Goal: Information Seeking & Learning: Find specific fact

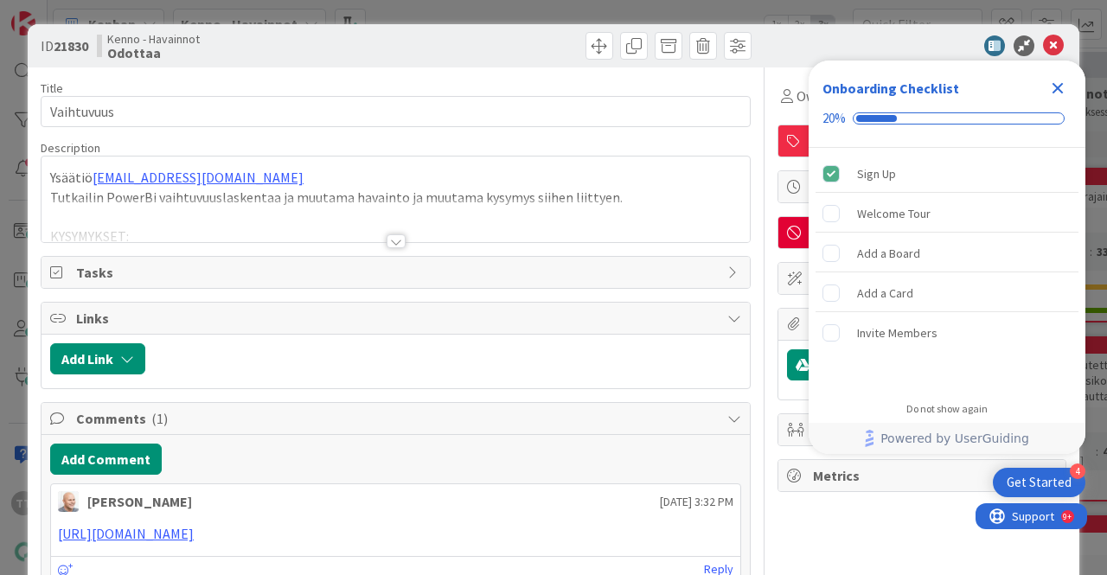
click at [386, 239] on div at bounding box center [395, 241] width 19 height 14
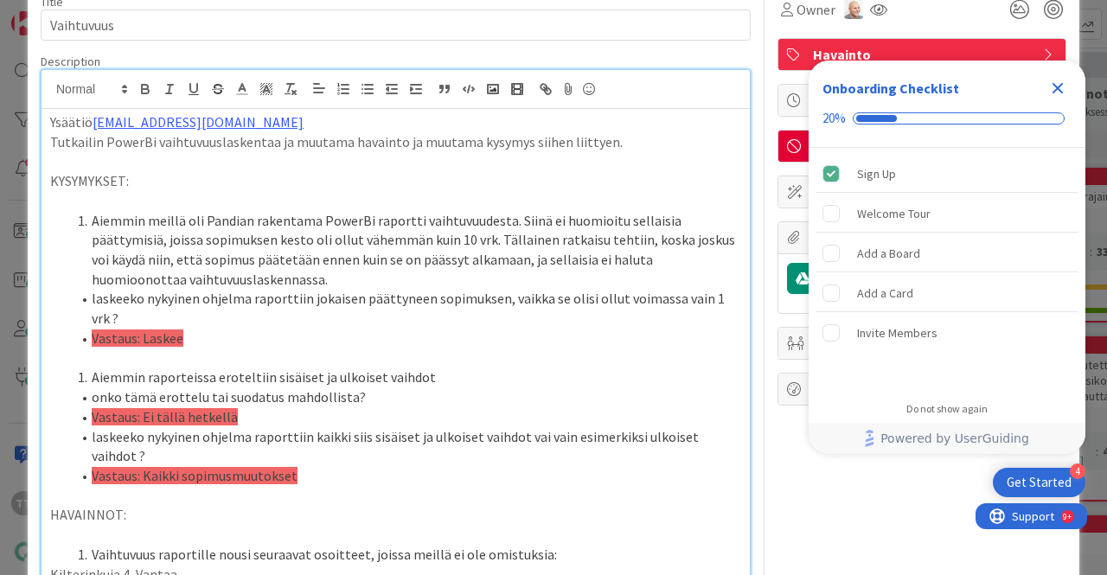
scroll to position [173, 0]
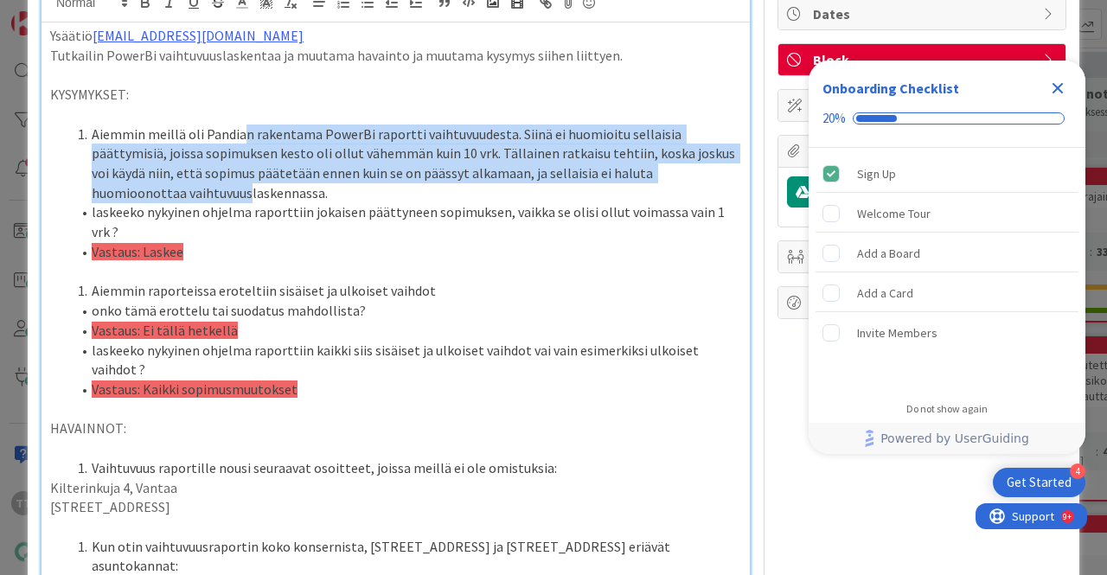
drag, startPoint x: 244, startPoint y: 137, endPoint x: 246, endPoint y: 188, distance: 50.2
click at [246, 188] on li "Aiemmin meillä oli Pandian rakentama PowerBi raportti vaihtuvuudesta. Siinä ei …" at bounding box center [406, 163] width 670 height 79
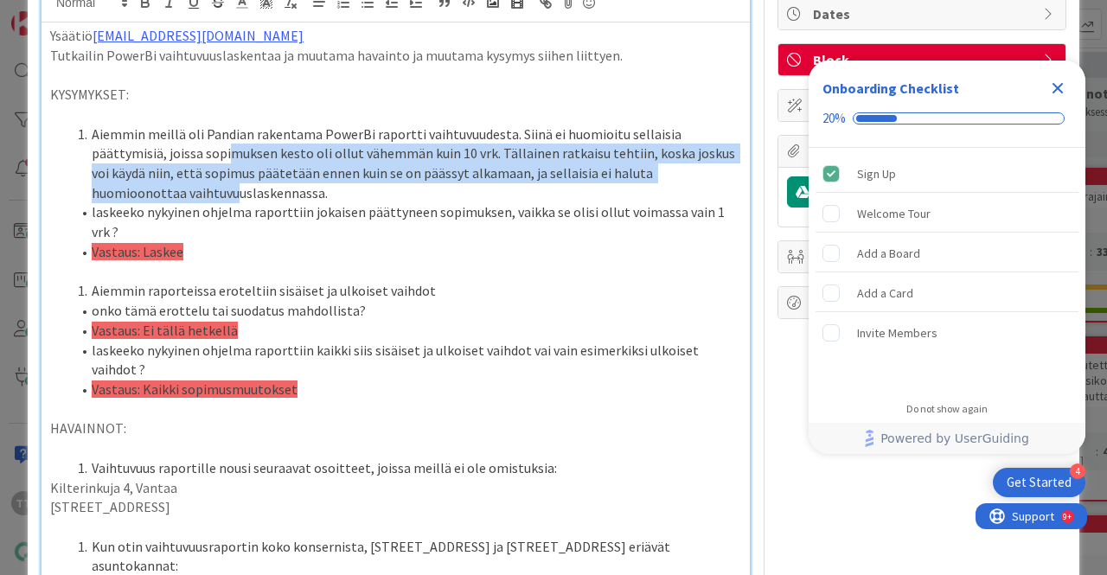
drag, startPoint x: 230, startPoint y: 143, endPoint x: 234, endPoint y: 191, distance: 48.6
click at [234, 191] on li "Aiemmin meillä oli Pandian rakentama PowerBi raportti vaihtuvuudesta. Siinä ei …" at bounding box center [406, 163] width 670 height 79
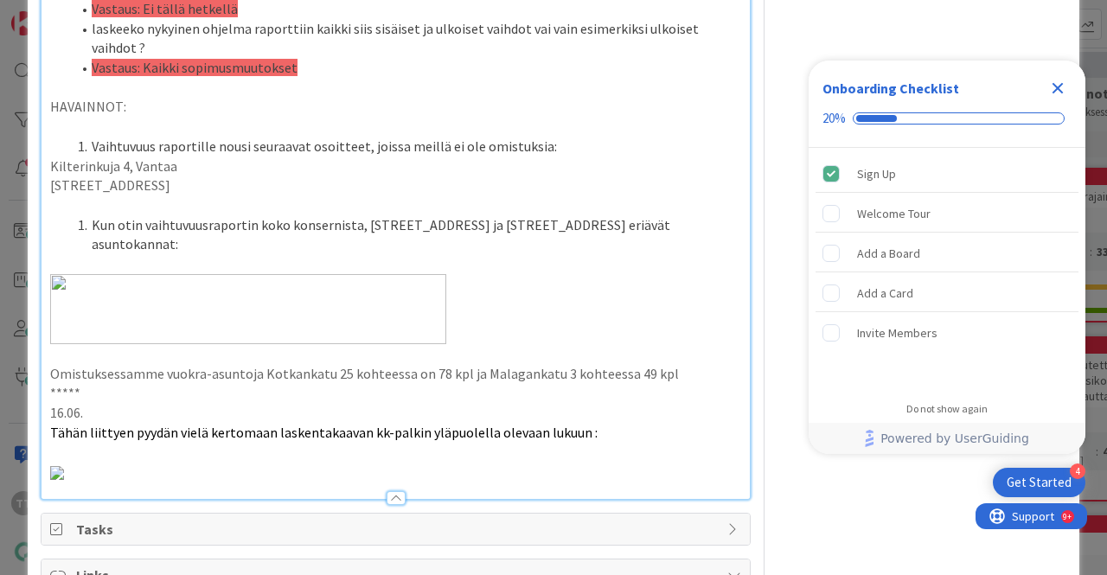
scroll to position [519, 0]
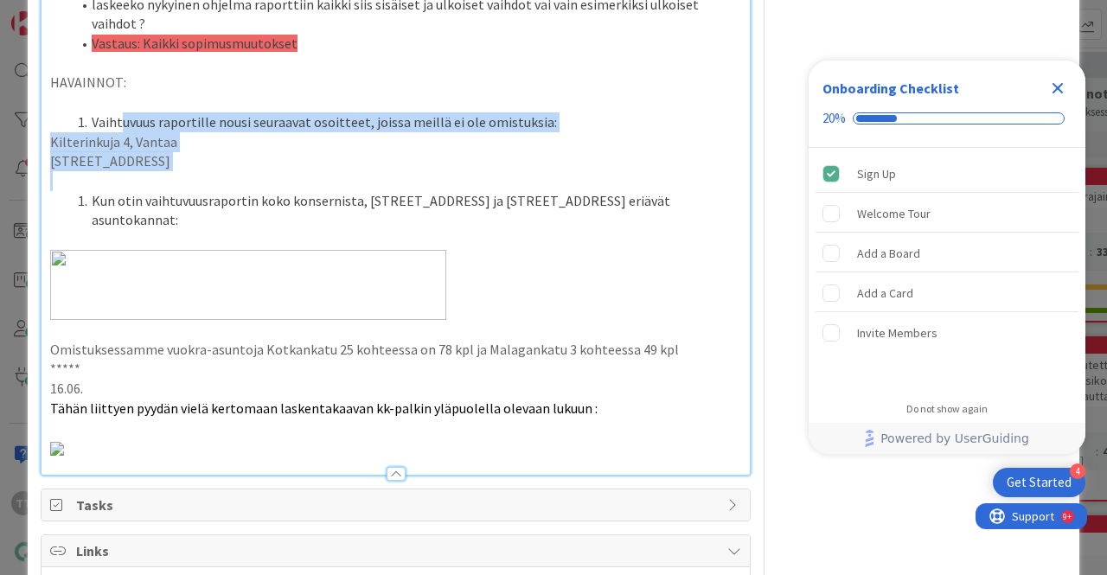
drag, startPoint x: 122, startPoint y: 122, endPoint x: 136, endPoint y: 186, distance: 65.5
click at [136, 186] on div "Ysäätiö mervi.kolehmainen@ysaatio.fi Tutkailin PowerBi vaihtuvuuslaskentaa ja m…" at bounding box center [395, 76] width 708 height 798
click at [136, 186] on p at bounding box center [395, 181] width 691 height 20
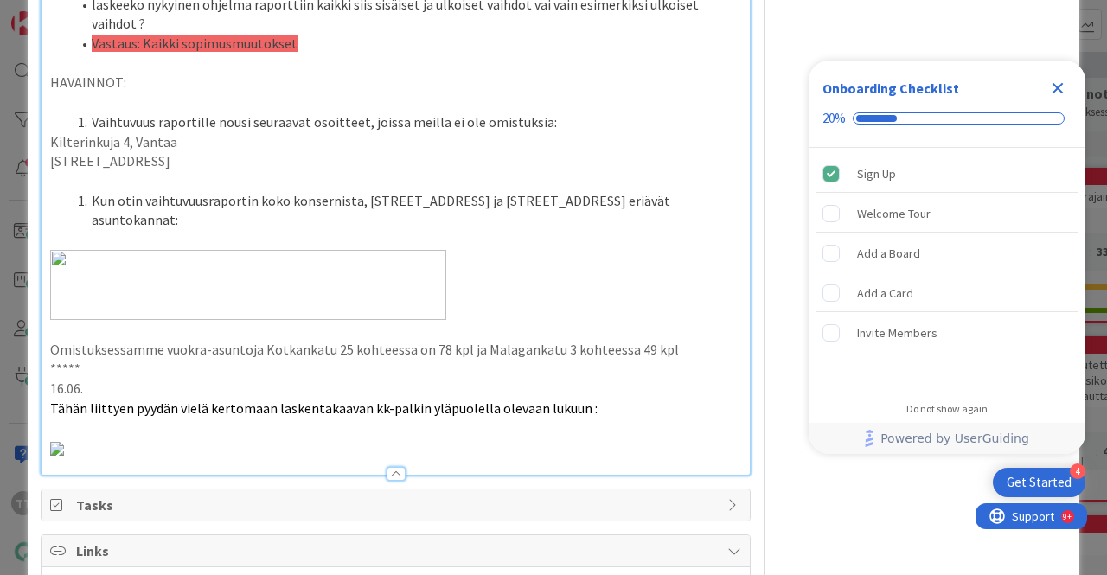
scroll to position [605, 0]
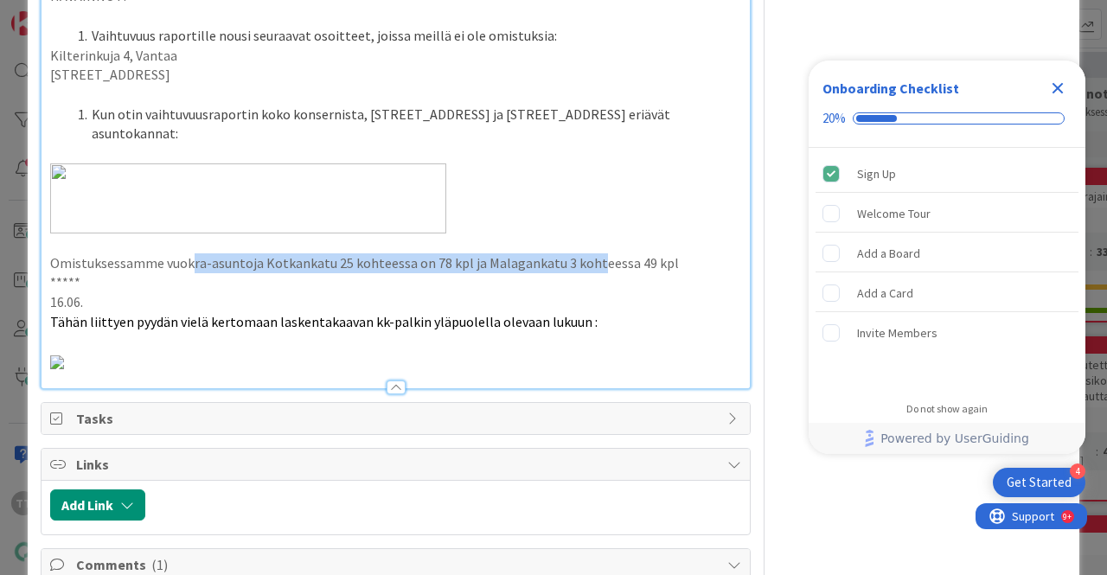
drag, startPoint x: 191, startPoint y: 260, endPoint x: 588, endPoint y: 260, distance: 396.8
click at [588, 260] on p "Omistuksessamme vuokra-asuntoja Kotkankatu 25 kohteessa on 78 kpl ja Malagankat…" at bounding box center [395, 263] width 691 height 20
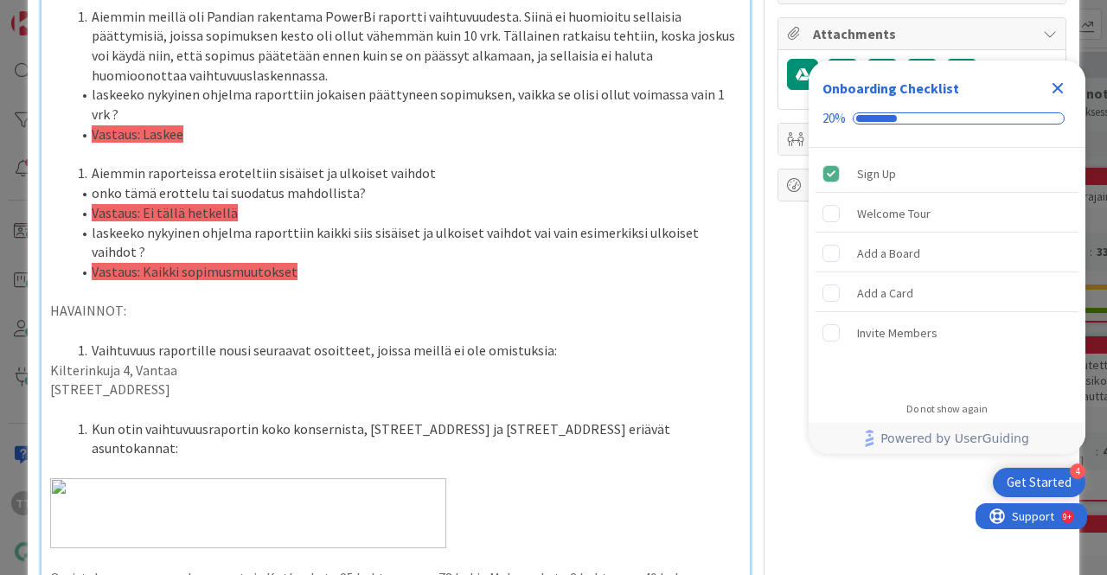
scroll to position [204, 0]
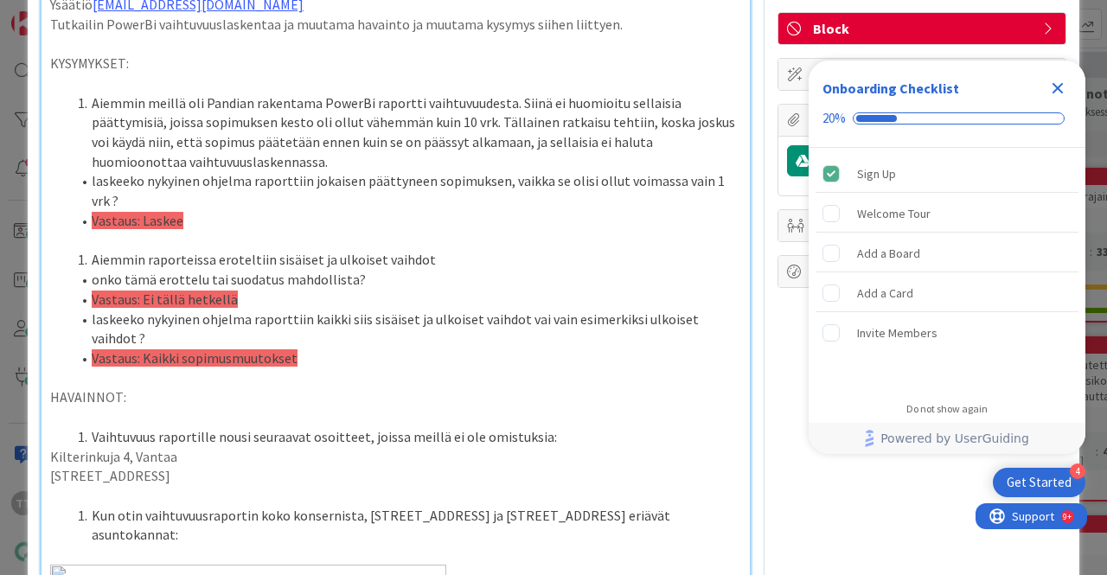
click at [1059, 90] on icon "Close Checklist" at bounding box center [1057, 88] width 11 height 11
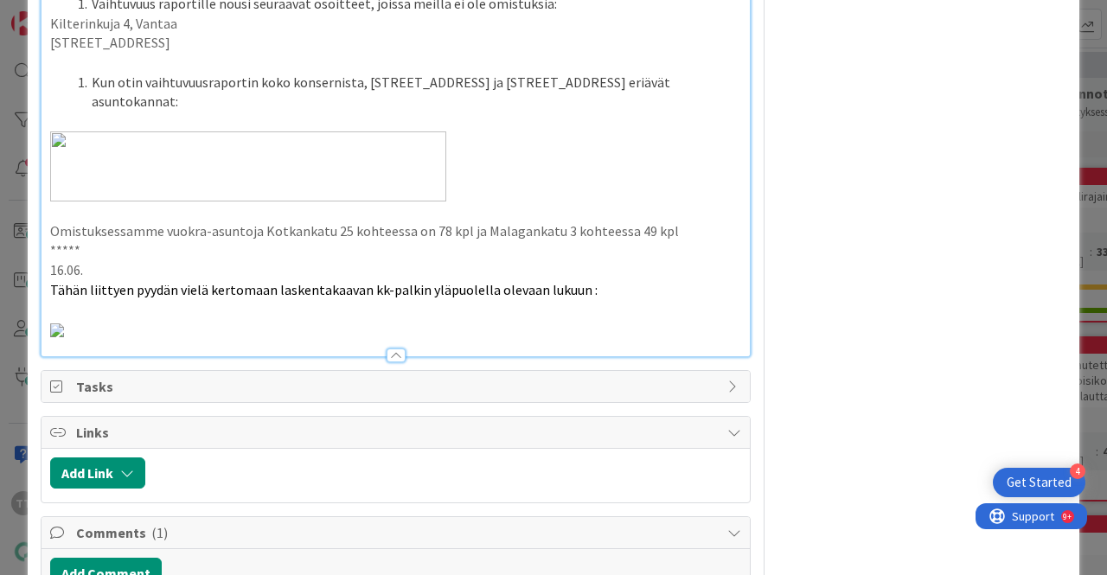
scroll to position [809, 0]
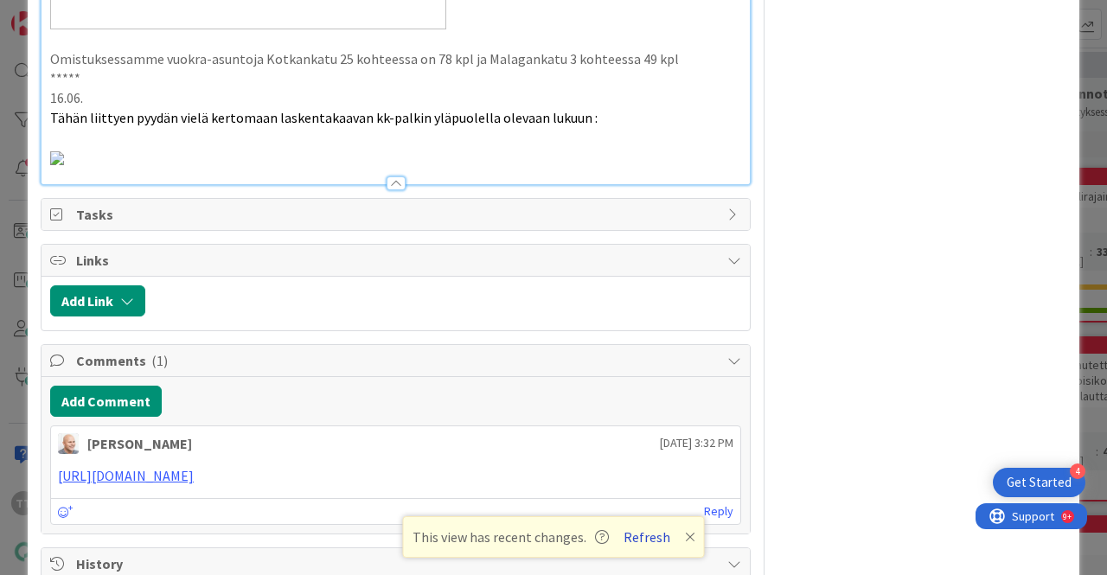
click at [647, 544] on button "Refresh" at bounding box center [646, 537] width 59 height 22
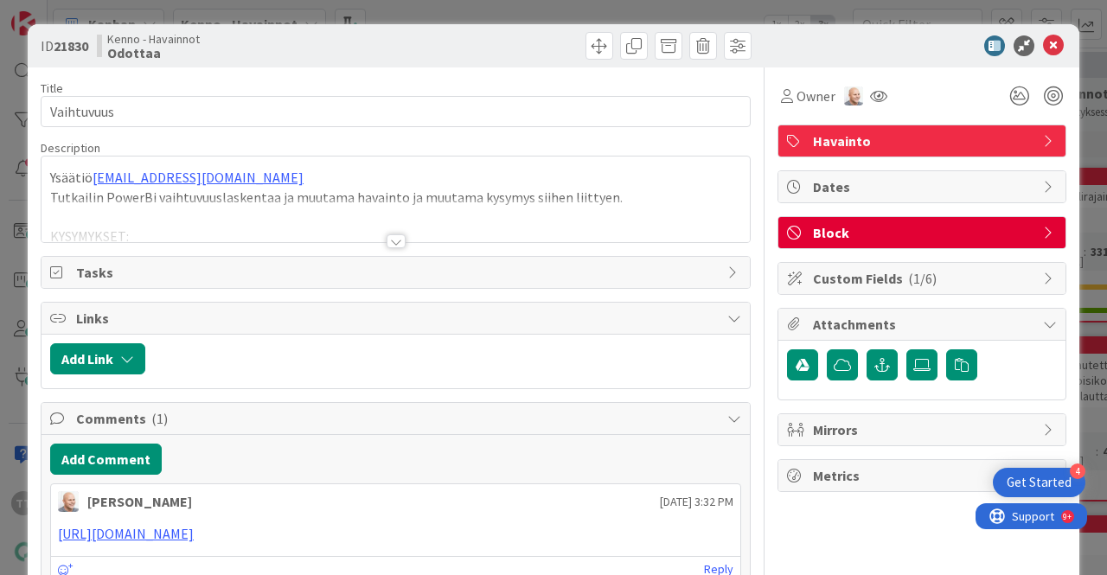
click at [389, 239] on div at bounding box center [395, 241] width 19 height 14
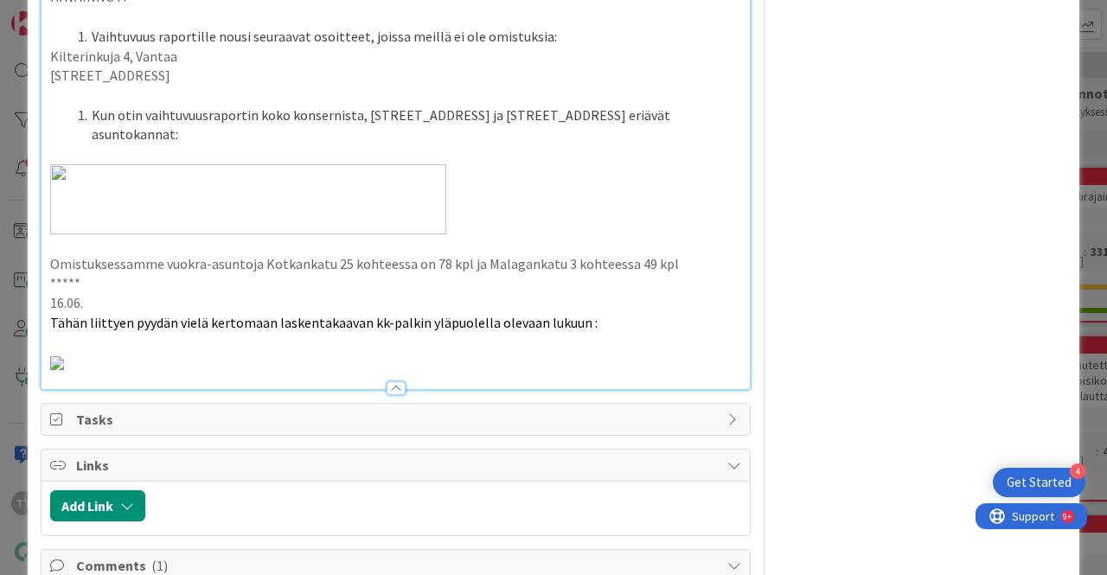
scroll to position [605, 0]
drag, startPoint x: 170, startPoint y: 110, endPoint x: 175, endPoint y: 136, distance: 26.4
click at [175, 136] on li "Kun otin vaihtuvuusraportin koko konsernista, sinne tuli kohteista Malagankatu …" at bounding box center [406, 124] width 670 height 39
drag, startPoint x: 170, startPoint y: 115, endPoint x: 170, endPoint y: 141, distance: 25.9
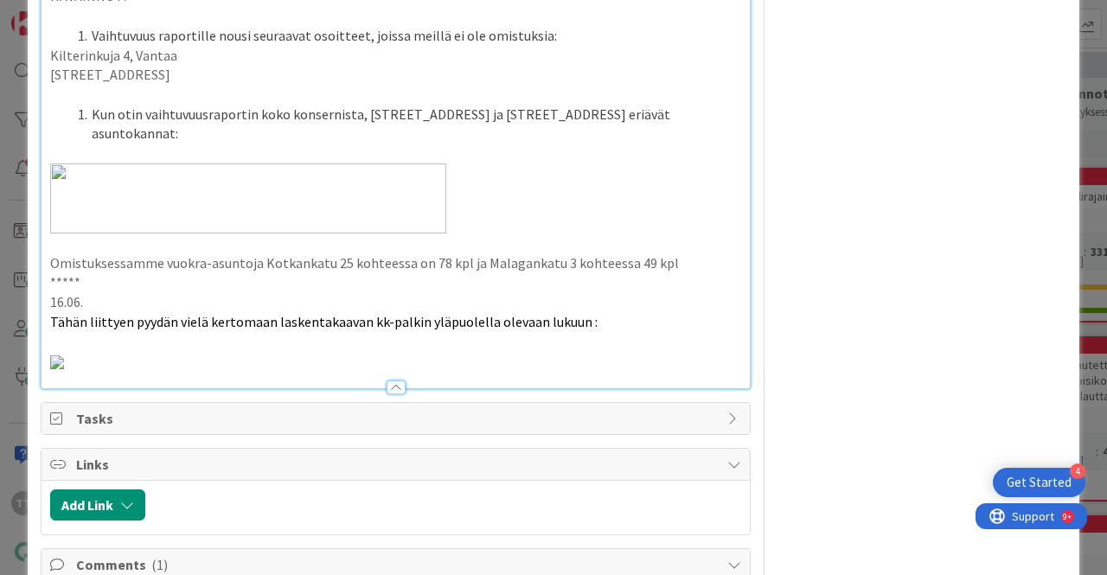
click at [170, 141] on li "Kun otin vaihtuvuusraportin koko konsernista, sinne tuli kohteista Malagankatu …" at bounding box center [406, 124] width 670 height 39
drag, startPoint x: 170, startPoint y: 105, endPoint x: 171, endPoint y: 132, distance: 27.7
click at [171, 132] on li "Kun otin vaihtuvuusraportin koko konsernista, sinne tuli kohteista Malagankatu …" at bounding box center [406, 124] width 670 height 39
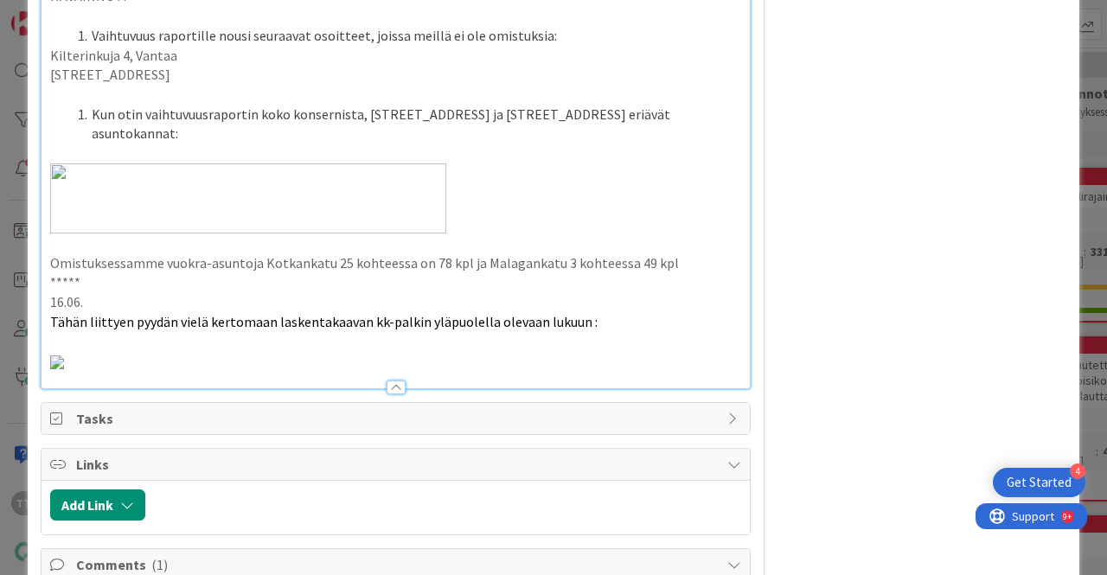
drag, startPoint x: 166, startPoint y: 117, endPoint x: 168, endPoint y: 139, distance: 22.5
click at [168, 139] on li "Kun otin vaihtuvuusraportin koko konsernista, sinne tuli kohteista Malagankatu …" at bounding box center [406, 124] width 670 height 39
drag, startPoint x: 167, startPoint y: 110, endPoint x: 175, endPoint y: 139, distance: 30.4
click at [175, 139] on li "Kun otin vaihtuvuusraportin koko konsernista, sinne tuli kohteista Malagankatu …" at bounding box center [406, 124] width 670 height 39
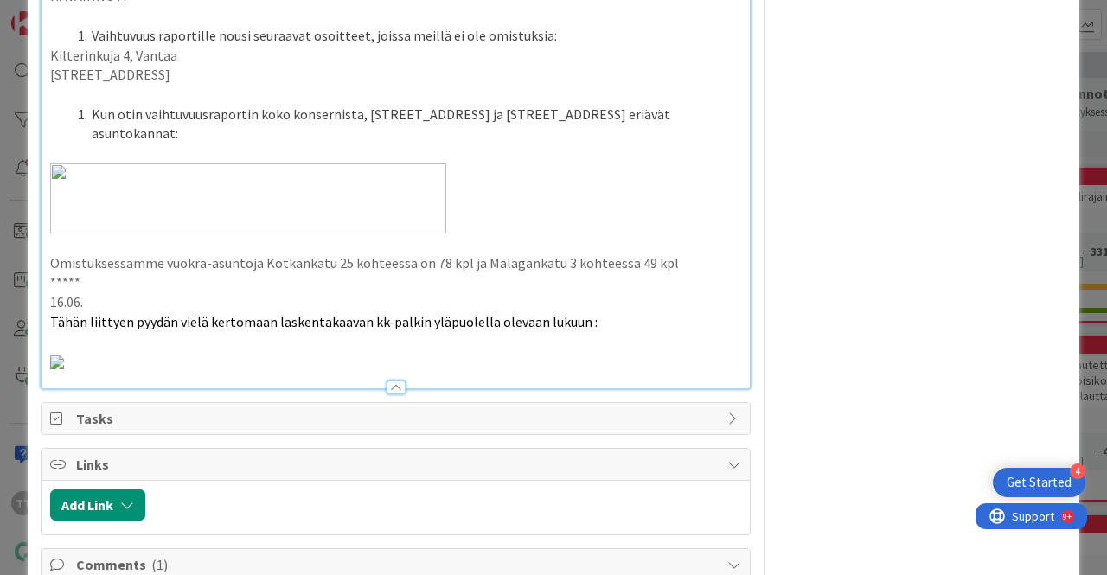
click at [175, 139] on li "Kun otin vaihtuvuusraportin koko konsernista, sinne tuli kohteista Malagankatu …" at bounding box center [406, 124] width 670 height 39
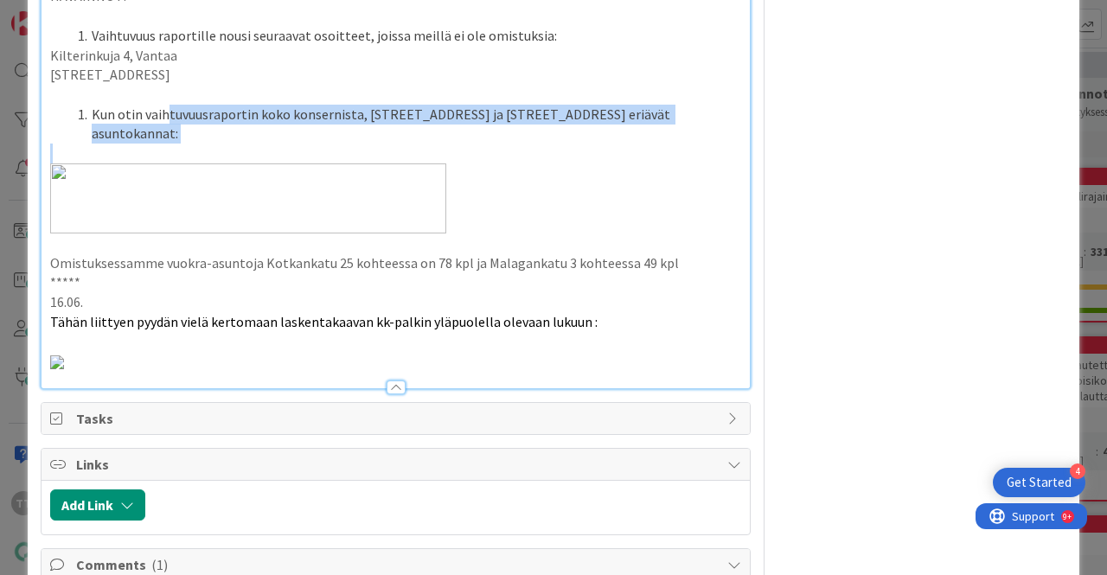
drag, startPoint x: 166, startPoint y: 118, endPoint x: 173, endPoint y: 153, distance: 35.3
click at [173, 153] on p at bounding box center [395, 154] width 691 height 20
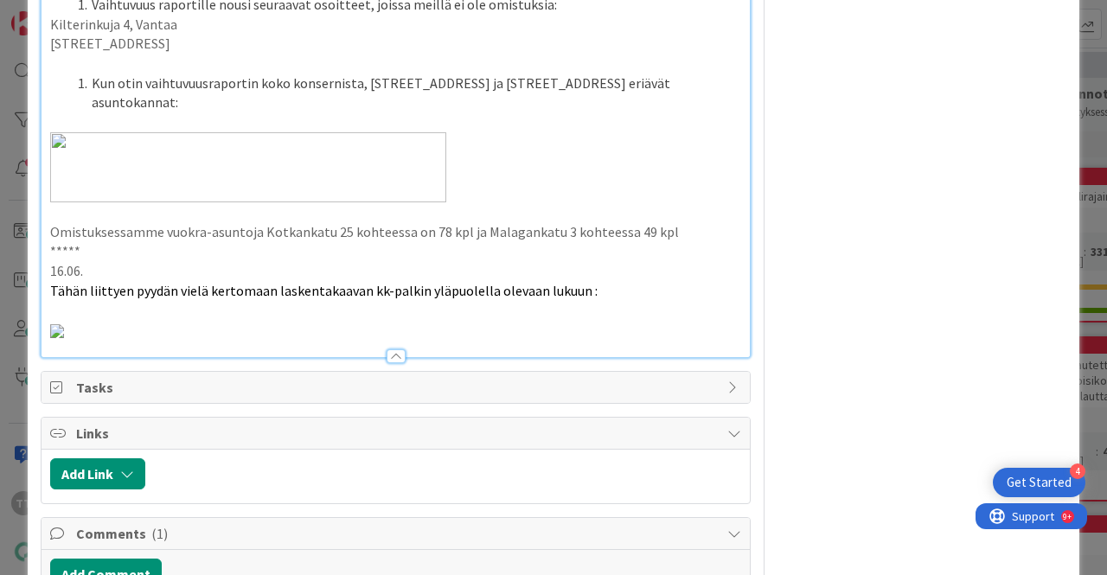
scroll to position [290, 0]
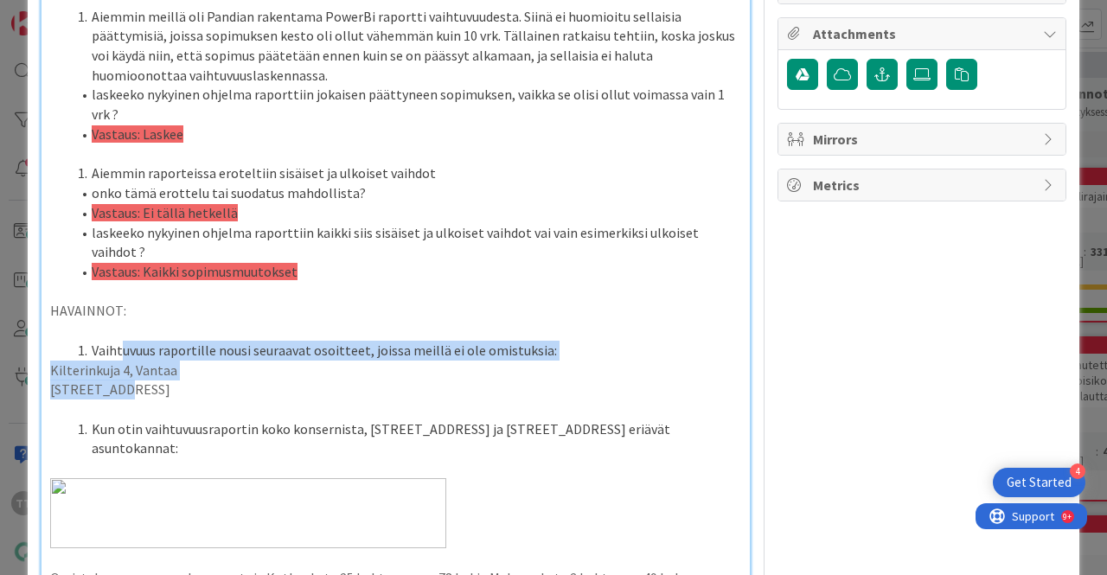
drag, startPoint x: 121, startPoint y: 349, endPoint x: 122, endPoint y: 382, distance: 32.9
click at [122, 382] on div "Ysäätiö mervi.kolehmainen@ysaatio.fi Tutkailin PowerBi vaihtuvuuslaskentaa ja m…" at bounding box center [395, 304] width 708 height 798
click at [122, 382] on p "Palokorvenkatu 12, Kerava" at bounding box center [395, 390] width 691 height 20
drag, startPoint x: 124, startPoint y: 348, endPoint x: 130, endPoint y: 386, distance: 37.5
click at [130, 386] on div "Ysäätiö mervi.kolehmainen@ysaatio.fi Tutkailin PowerBi vaihtuvuuslaskentaa ja m…" at bounding box center [395, 304] width 708 height 798
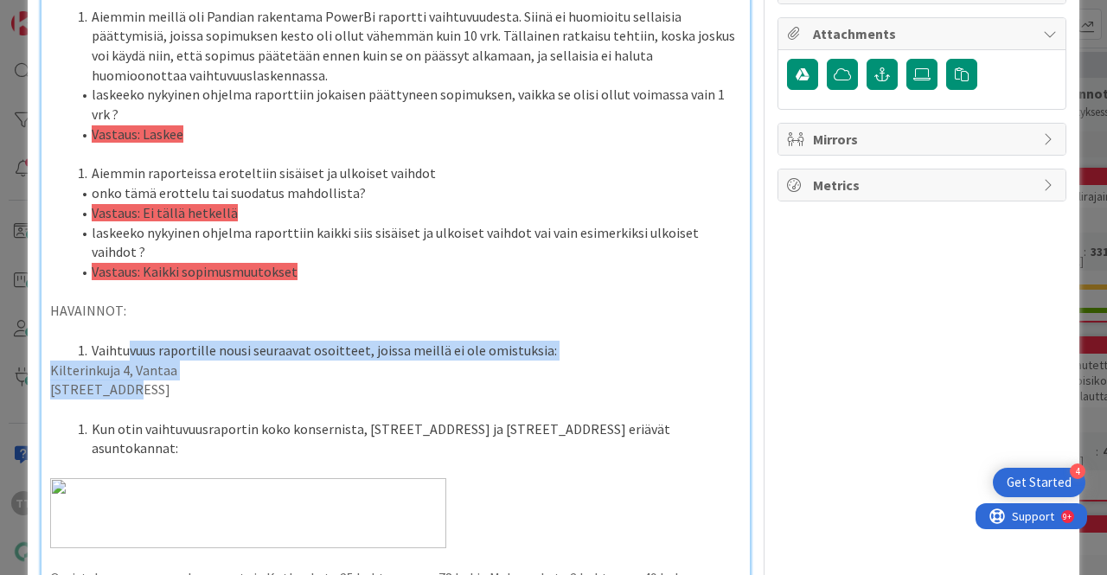
click at [130, 386] on p "Palokorvenkatu 12, Kerava" at bounding box center [395, 390] width 691 height 20
drag, startPoint x: 129, startPoint y: 348, endPoint x: 131, endPoint y: 392, distance: 44.2
click at [131, 392] on div "Ysäätiö mervi.kolehmainen@ysaatio.fi Tutkailin PowerBi vaihtuvuuslaskentaa ja m…" at bounding box center [395, 304] width 708 height 798
click at [131, 392] on p "Palokorvenkatu 12, Kerava" at bounding box center [395, 390] width 691 height 20
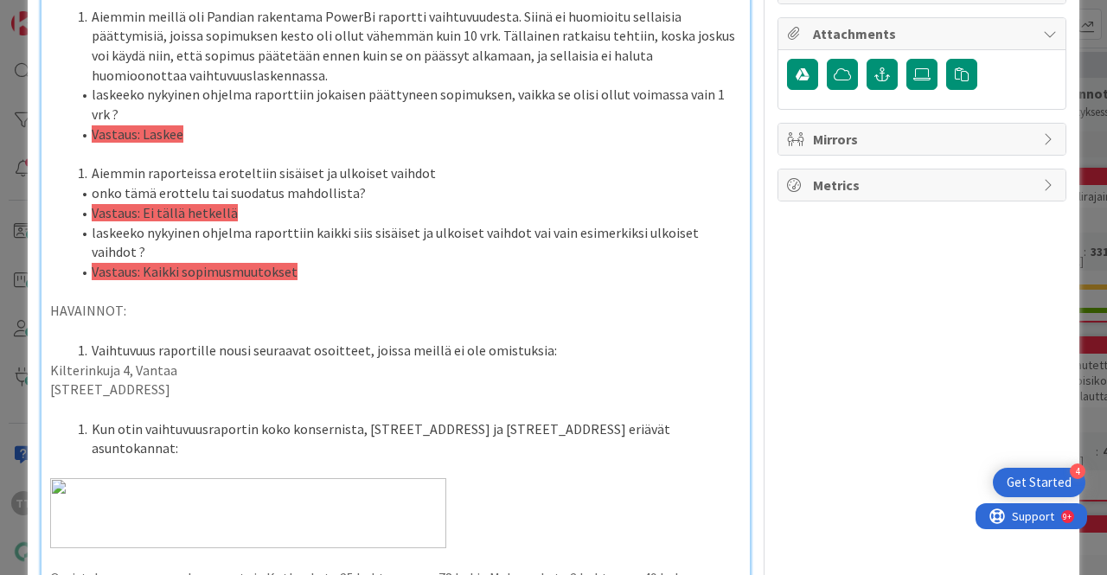
drag, startPoint x: 130, startPoint y: 348, endPoint x: 166, endPoint y: 384, distance: 50.7
click at [166, 384] on div "Ysäätiö mervi.kolehmainen@ysaatio.fi Tutkailin PowerBi vaihtuvuuslaskentaa ja m…" at bounding box center [395, 304] width 708 height 798
click at [166, 384] on p "Palokorvenkatu 12, Kerava" at bounding box center [395, 390] width 691 height 20
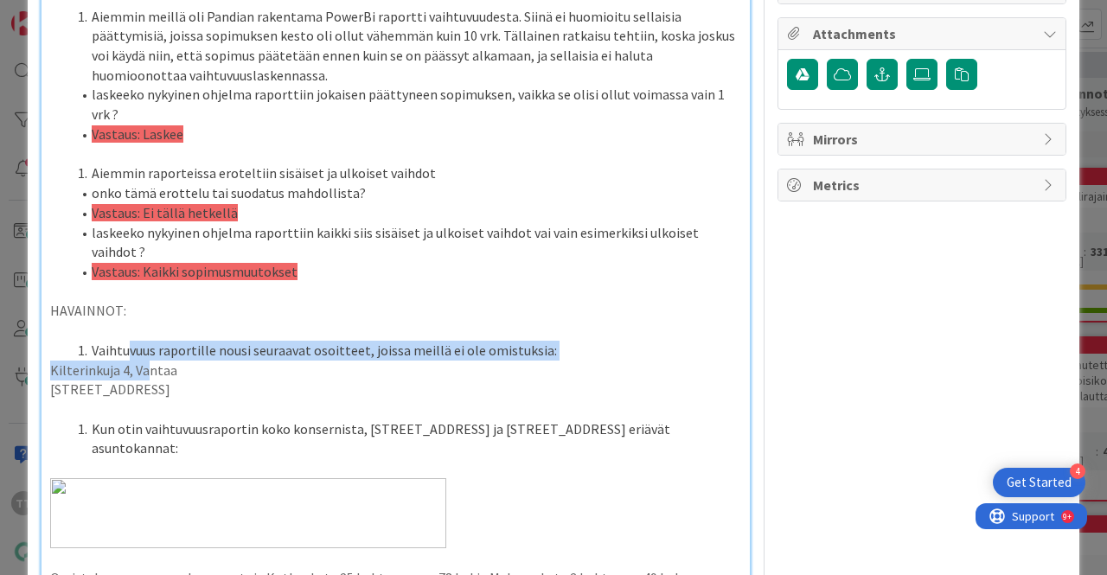
drag, startPoint x: 130, startPoint y: 340, endPoint x: 152, endPoint y: 391, distance: 55.7
click at [152, 391] on div "Ysäätiö mervi.kolehmainen@ysaatio.fi Tutkailin PowerBi vaihtuvuuslaskentaa ja m…" at bounding box center [395, 304] width 708 height 798
click at [152, 391] on p "Palokorvenkatu 12, Kerava" at bounding box center [395, 390] width 691 height 20
